Goal: Information Seeking & Learning: Learn about a topic

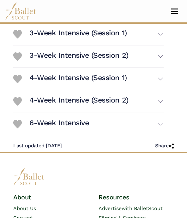
click at [160, 133] on button "6-Week Intensive" at bounding box center [96, 124] width 134 height 17
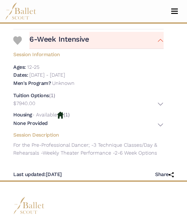
scroll to position [397, 0]
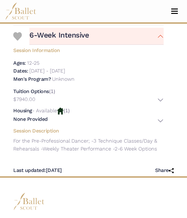
click at [63, 115] on img at bounding box center [60, 111] width 6 height 7
click at [165, 126] on div "Tuition Options (1) $7940.00 Description: Housing" at bounding box center [88, 106] width 160 height 40
click at [162, 125] on button "None Provided" at bounding box center [88, 120] width 150 height 9
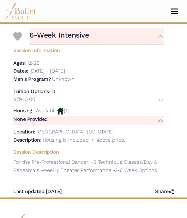
click at [160, 125] on button "None Provided" at bounding box center [88, 120] width 150 height 9
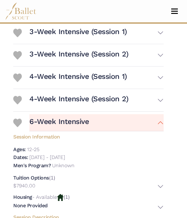
scroll to position [311, 0]
click at [161, 109] on button "4-Week Intensive (Session 2)" at bounding box center [96, 100] width 134 height 17
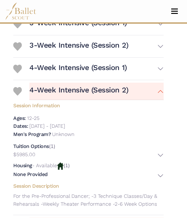
scroll to position [300, 0]
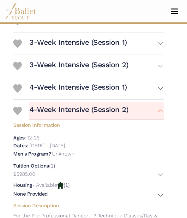
click at [160, 97] on button "4-Week Intensive (Session 1)" at bounding box center [96, 88] width 134 height 17
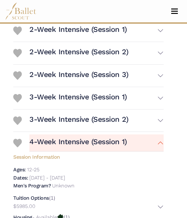
scroll to position [242, 0]
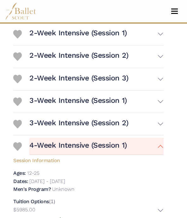
click at [160, 133] on button "3-Week Intensive (Session 2)" at bounding box center [96, 124] width 134 height 17
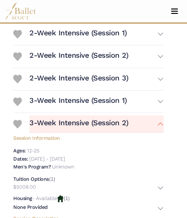
click at [159, 110] on button "3-Week Intensive (Session 1)" at bounding box center [96, 101] width 134 height 17
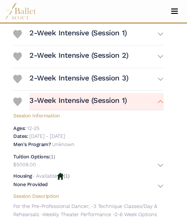
click at [163, 110] on button "3-Week Intensive (Session 1)" at bounding box center [96, 101] width 134 height 17
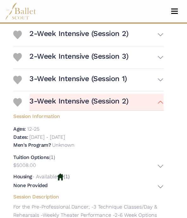
scroll to position [259, 0]
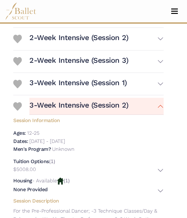
click at [162, 115] on button "3-Week Intensive (Session 2)" at bounding box center [96, 106] width 134 height 17
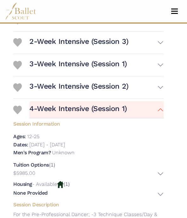
click at [160, 119] on button "4-Week Intensive (Session 1)" at bounding box center [96, 110] width 134 height 17
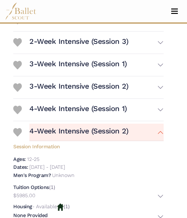
click at [161, 141] on button "4-Week Intensive (Session 2)" at bounding box center [96, 132] width 134 height 17
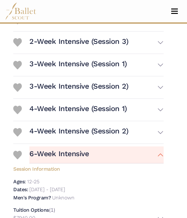
click at [161, 163] on button "6-Week Intensive" at bounding box center [96, 154] width 134 height 17
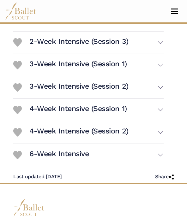
click at [163, 74] on button "3-Week Intensive (Session 1)" at bounding box center [96, 64] width 134 height 17
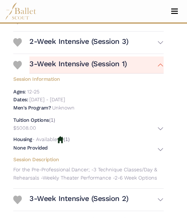
click at [160, 208] on button "3-Week Intensive (Session 2)" at bounding box center [96, 199] width 134 height 17
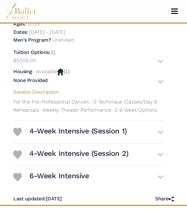
scroll to position [482, 0]
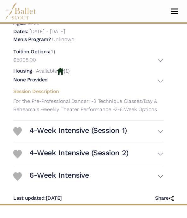
click at [163, 140] on button "4-Week Intensive (Session 1)" at bounding box center [96, 131] width 134 height 17
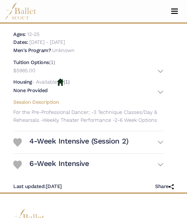
scroll to position [606, 0]
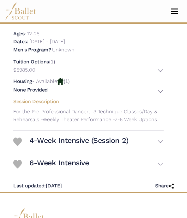
click at [162, 150] on button "4-Week Intensive (Session 2)" at bounding box center [96, 141] width 134 height 17
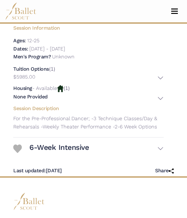
scroll to position [734, 0]
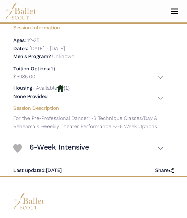
click at [163, 157] on button "6-Week Intensive" at bounding box center [96, 148] width 134 height 17
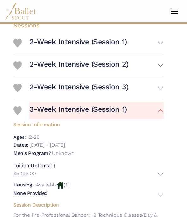
scroll to position [226, 0]
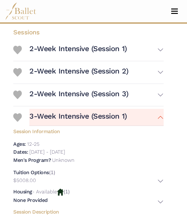
click at [162, 126] on button "3-Week Intensive (Session 1)" at bounding box center [96, 117] width 134 height 17
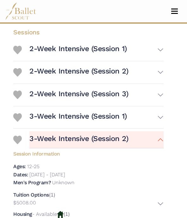
click at [161, 148] on button "3-Week Intensive (Session 2)" at bounding box center [96, 139] width 134 height 17
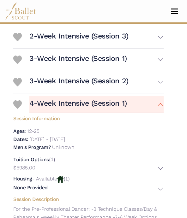
scroll to position [284, 0]
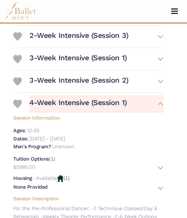
click at [162, 112] on button "4-Week Intensive (Session 1)" at bounding box center [96, 103] width 134 height 17
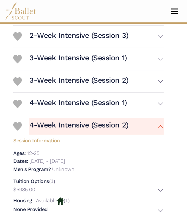
click at [163, 135] on button "4-Week Intensive (Session 2)" at bounding box center [96, 126] width 134 height 17
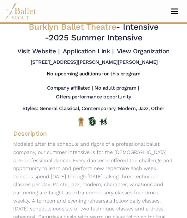
scroll to position [0, 0]
